Goal: Use online tool/utility: Utilize a website feature to perform a specific function

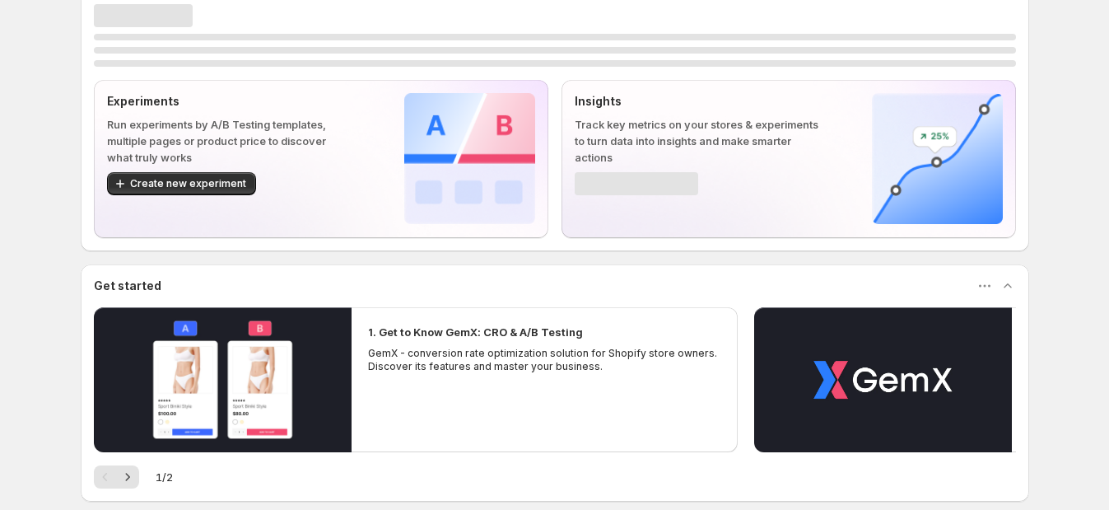
scroll to position [102, 0]
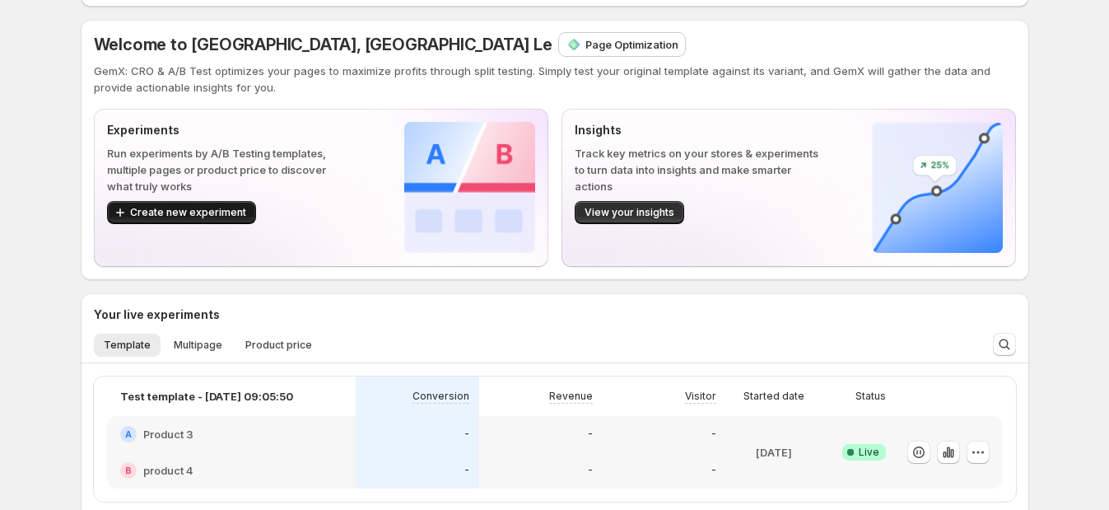
click at [209, 203] on button "Create new experiment" at bounding box center [181, 212] width 149 height 23
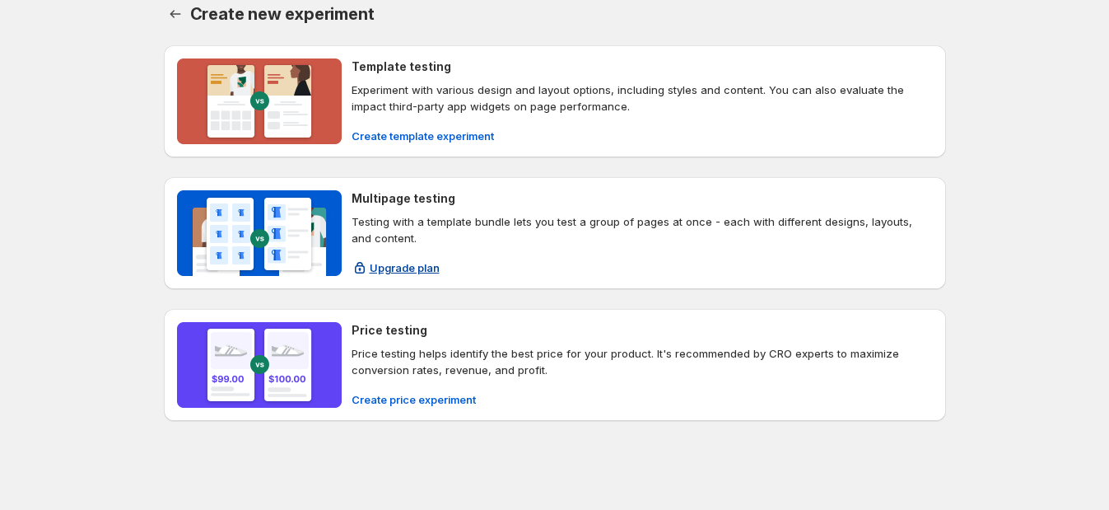
scroll to position [16, 0]
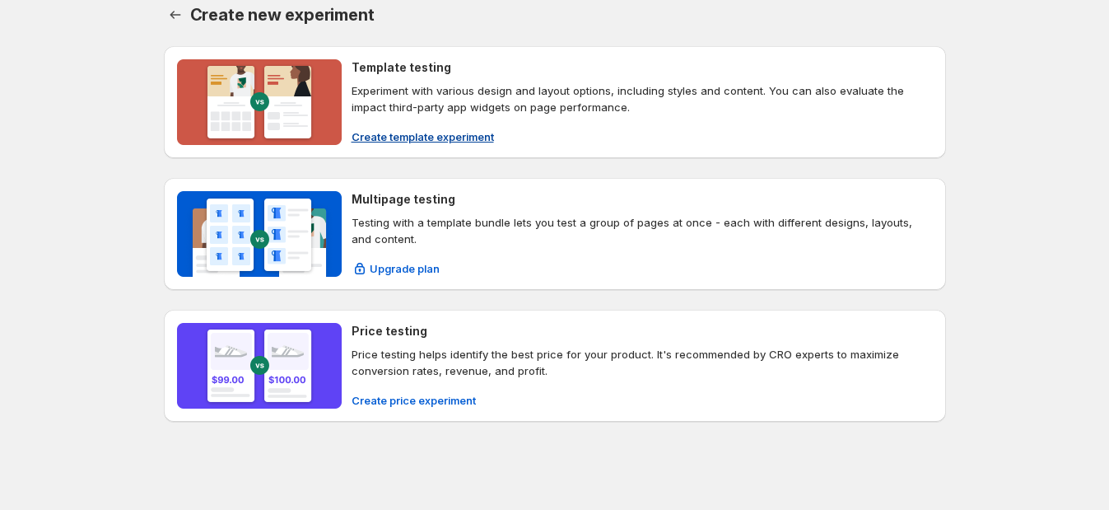
click at [414, 128] on span "Create template experiment" at bounding box center [423, 136] width 142 height 16
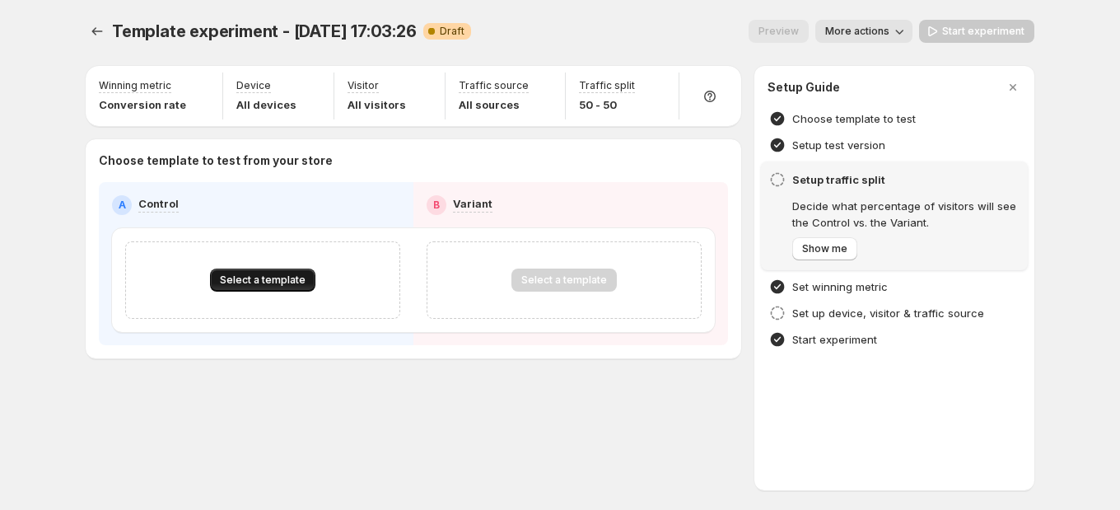
click at [262, 276] on span "Select a template" at bounding box center [263, 279] width 86 height 13
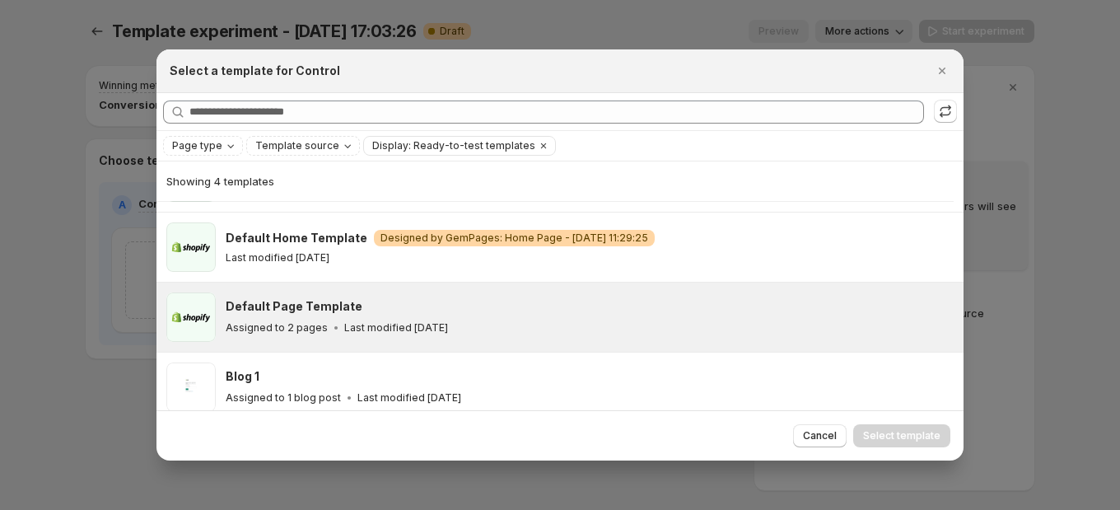
scroll to position [71, 0]
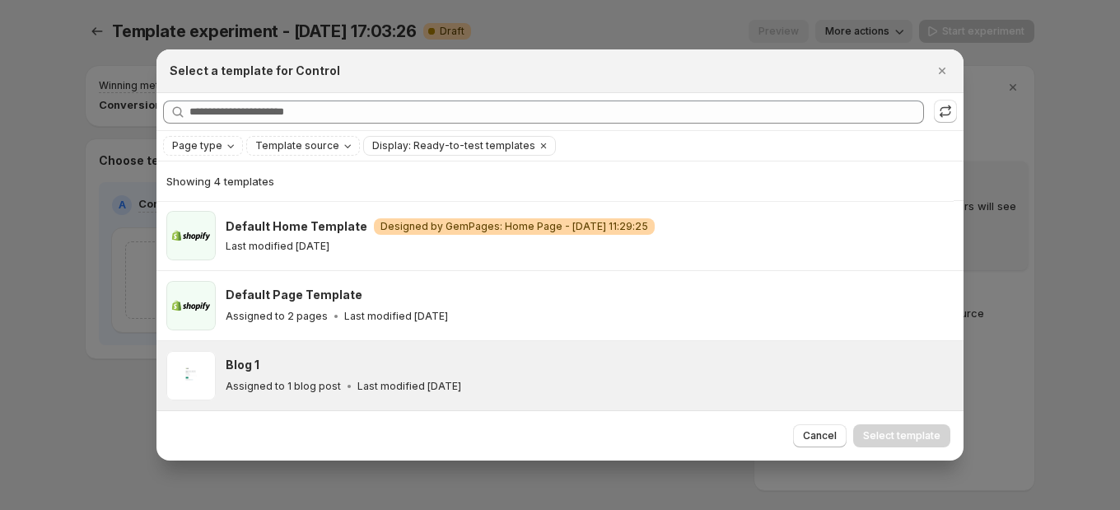
click at [333, 366] on div "Blog 1" at bounding box center [587, 364] width 723 height 16
click at [878, 443] on button "Select template" at bounding box center [901, 435] width 97 height 23
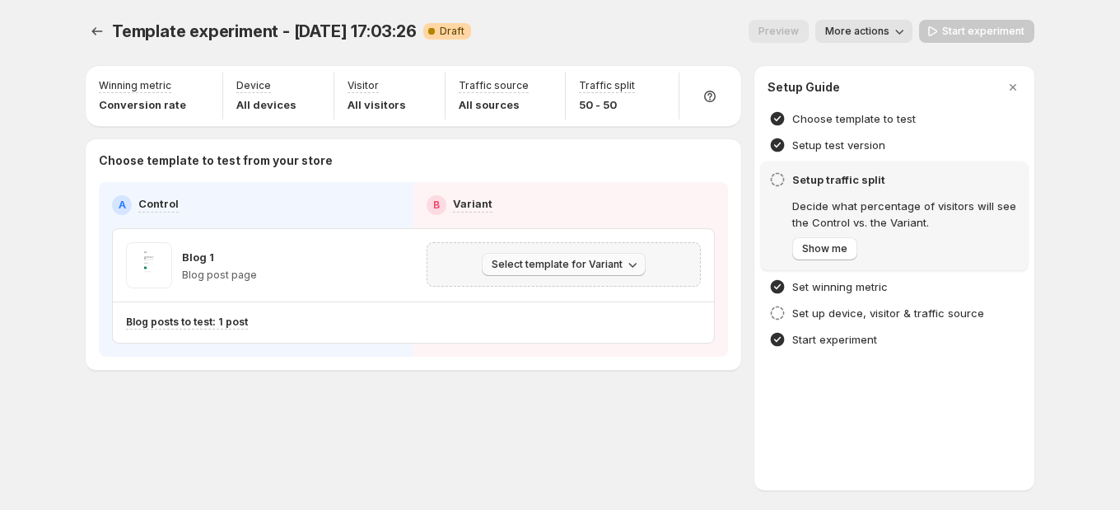
click at [509, 263] on span "Select template for Variant" at bounding box center [557, 264] width 131 height 13
click at [543, 268] on span "Select template for Variant" at bounding box center [557, 264] width 131 height 13
